Goal: Information Seeking & Learning: Learn about a topic

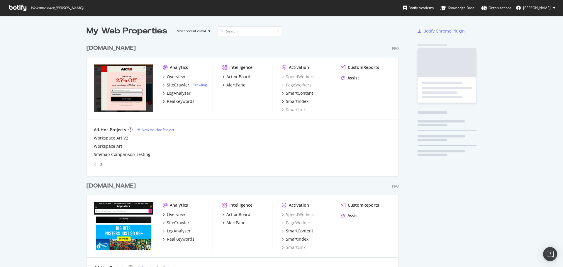
scroll to position [261, 313]
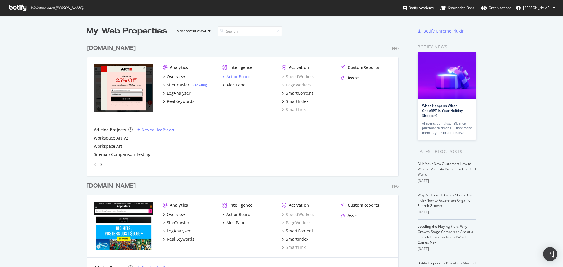
click at [232, 75] on div "ActionBoard" at bounding box center [238, 77] width 24 height 6
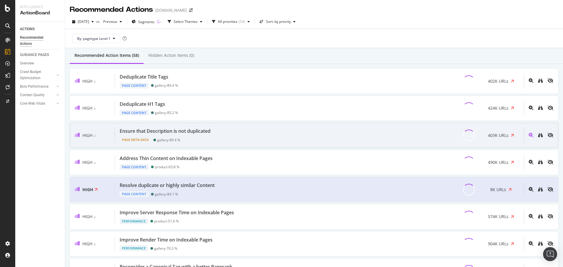
scroll to position [13, 0]
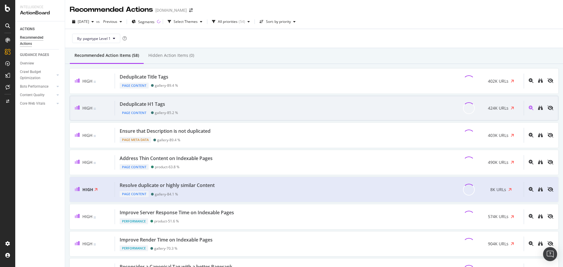
click at [183, 107] on div "Deduplicate H1 Tags Page Content gallery - 85.2 % 424K URLs" at bounding box center [319, 108] width 409 height 15
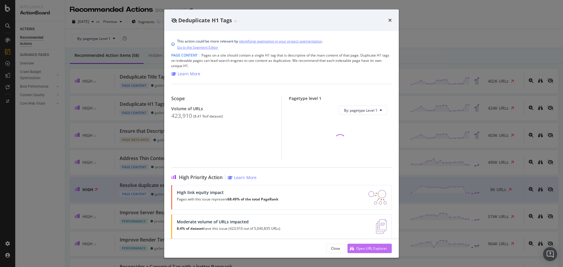
click at [381, 250] on div "Open URL Explorer" at bounding box center [371, 248] width 31 height 5
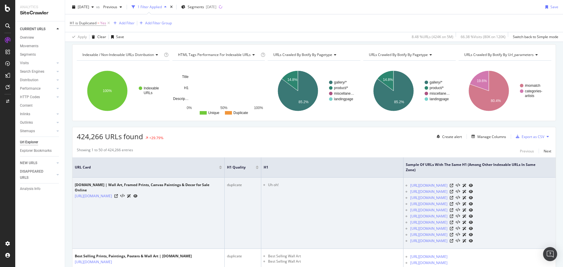
scroll to position [59, 0]
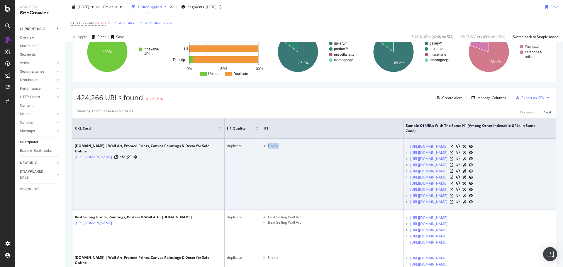
drag, startPoint x: 268, startPoint y: 138, endPoint x: 264, endPoint y: 138, distance: 4.1
click at [264, 139] on tr "Art.com | Wall Art, Framed Prints, Canvas Paintings & Decor for Sale Online htt…" at bounding box center [313, 174] width 483 height 71
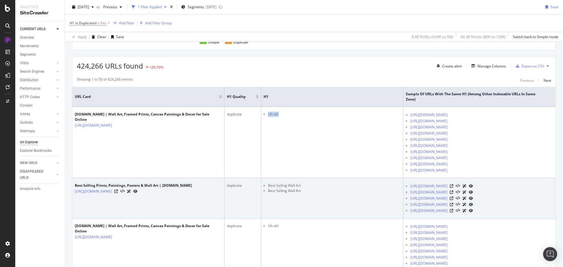
scroll to position [117, 0]
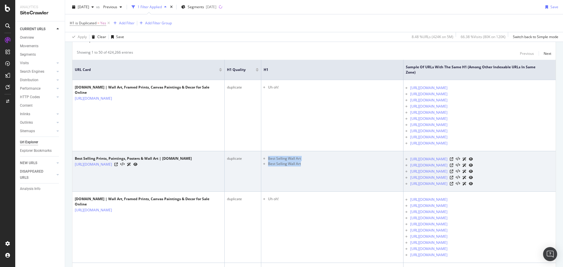
drag, startPoint x: 303, startPoint y: 158, endPoint x: 272, endPoint y: 153, distance: 31.3
click at [272, 156] on ul "Best Selling Wall Art Best Selling Wall Art" at bounding box center [332, 161] width 137 height 11
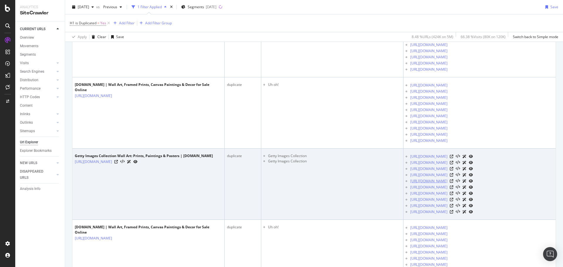
scroll to position [381, 0]
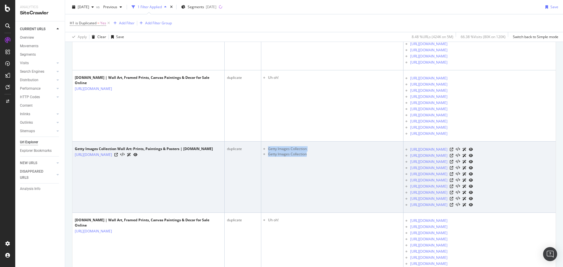
drag, startPoint x: 317, startPoint y: 148, endPoint x: 273, endPoint y: 144, distance: 44.7
click at [273, 146] on ul "Getty Images Collection Getty Images Collection" at bounding box center [332, 151] width 137 height 11
click at [118, 153] on icon at bounding box center [116, 155] width 4 height 4
click at [316, 195] on td "Getty Images Collection Getty Images Collection" at bounding box center [332, 177] width 142 height 71
click at [454, 148] on icon at bounding box center [452, 150] width 4 height 4
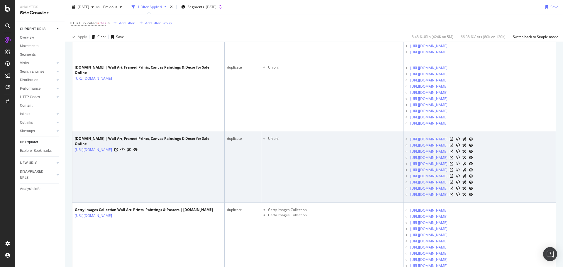
scroll to position [293, 0]
